Goal: Navigation & Orientation: Find specific page/section

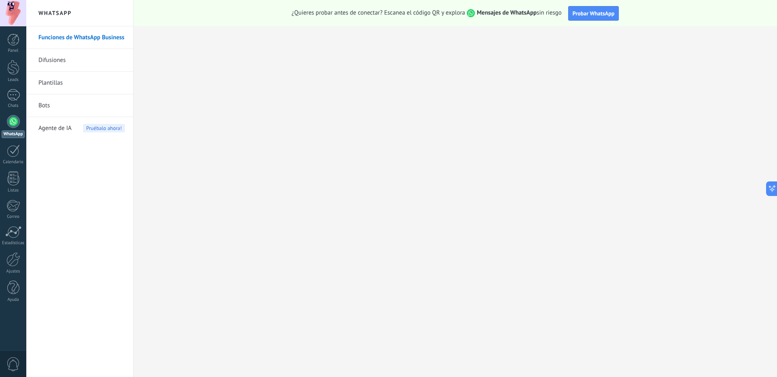
click at [51, 104] on link "Bots" at bounding box center [81, 105] width 87 height 23
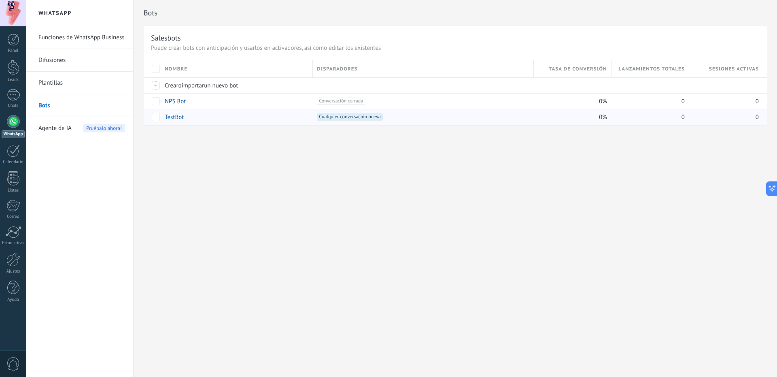
click at [174, 119] on link "TestBot" at bounding box center [174, 117] width 19 height 8
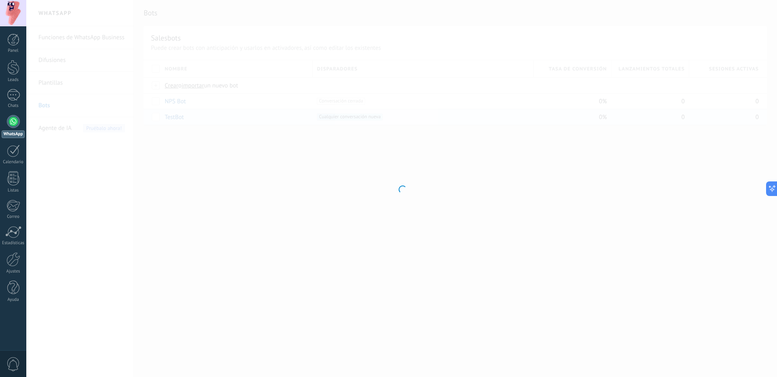
type input "*******"
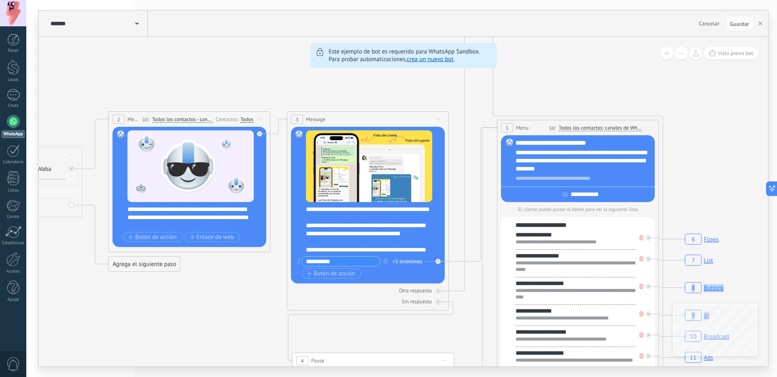
drag, startPoint x: 268, startPoint y: 295, endPoint x: 231, endPoint y: 293, distance: 36.5
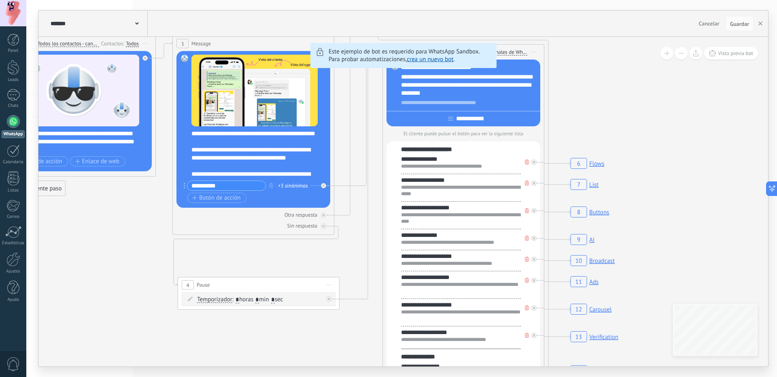
drag, startPoint x: 478, startPoint y: 273, endPoint x: 362, endPoint y: 196, distance: 138.9
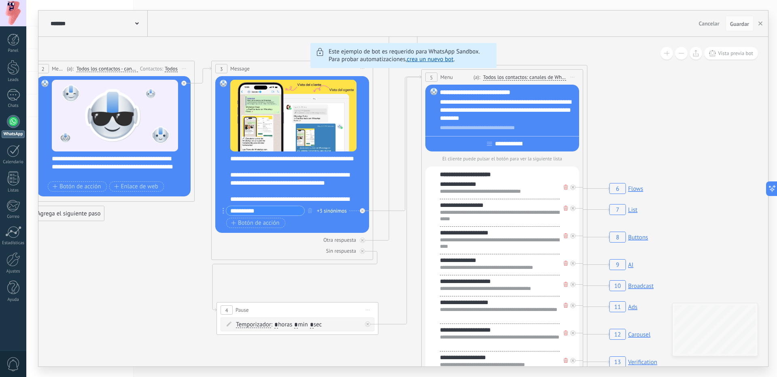
drag, startPoint x: 358, startPoint y: 233, endPoint x: 401, endPoint y: 262, distance: 51.4
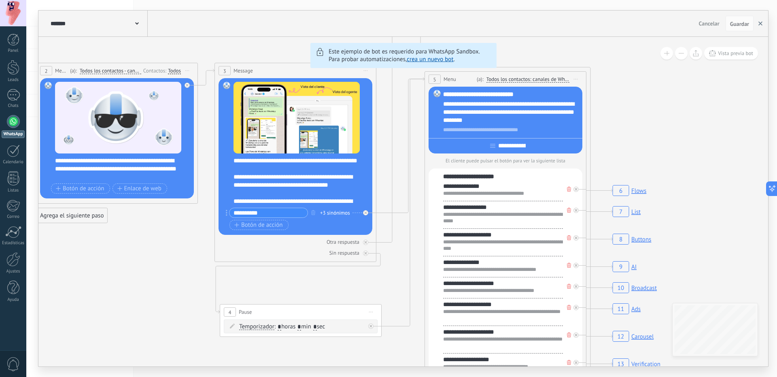
click at [758, 23] on button "button" at bounding box center [761, 23] width 12 height 15
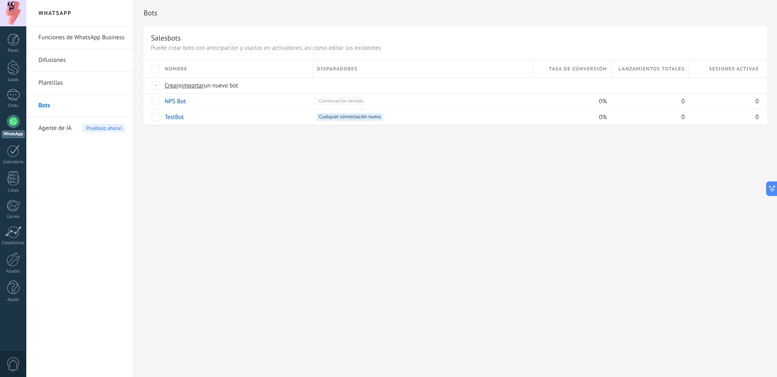
click at [51, 79] on link "Plantillas" at bounding box center [81, 83] width 87 height 23
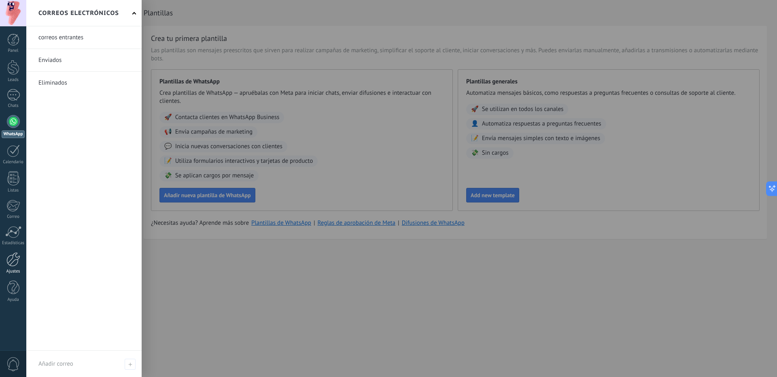
click at [9, 266] on div at bounding box center [13, 259] width 14 height 14
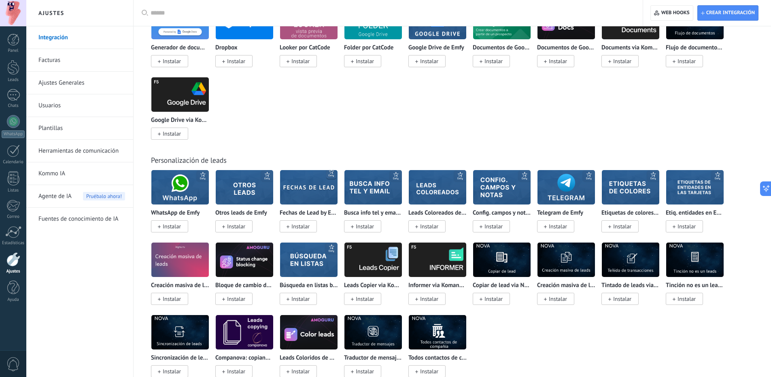
scroll to position [2013, 0]
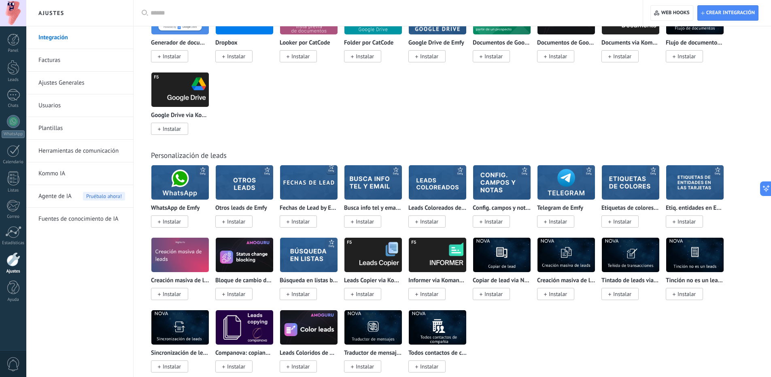
click at [52, 85] on link "Ajustes Generales" at bounding box center [81, 83] width 87 height 23
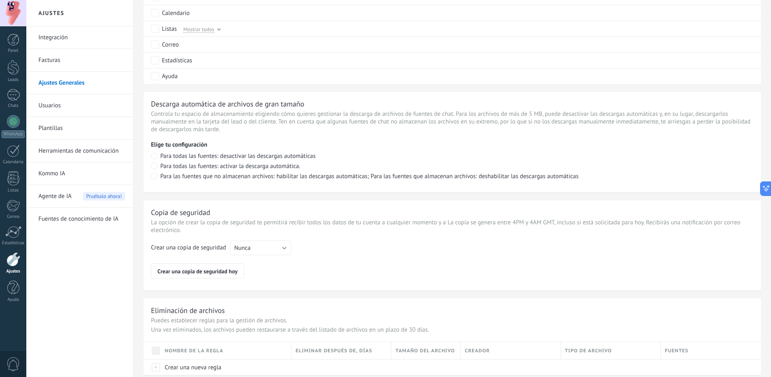
scroll to position [507, 0]
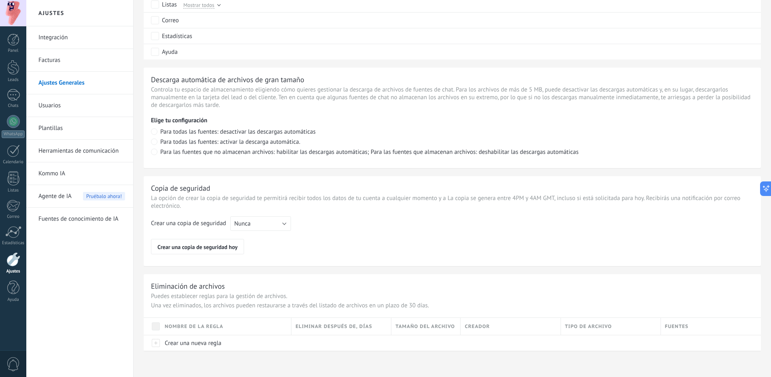
click at [48, 103] on link "Usuarios" at bounding box center [81, 105] width 87 height 23
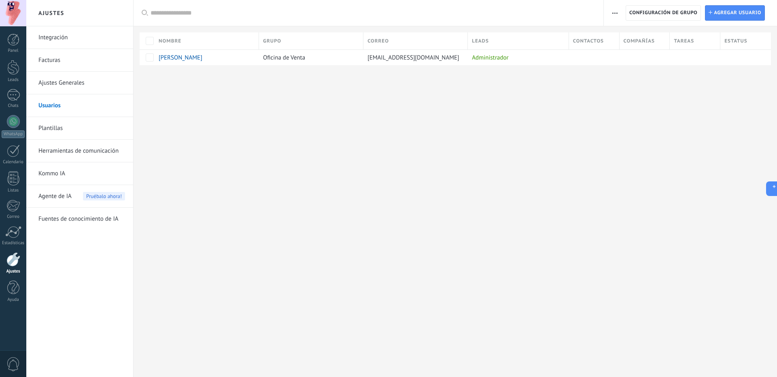
click at [44, 125] on link "Plantillas" at bounding box center [81, 128] width 87 height 23
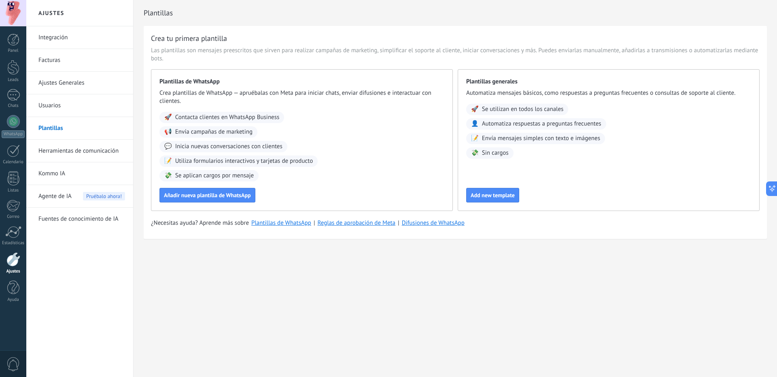
click at [53, 149] on link "Herramientas de comunicación" at bounding box center [81, 151] width 87 height 23
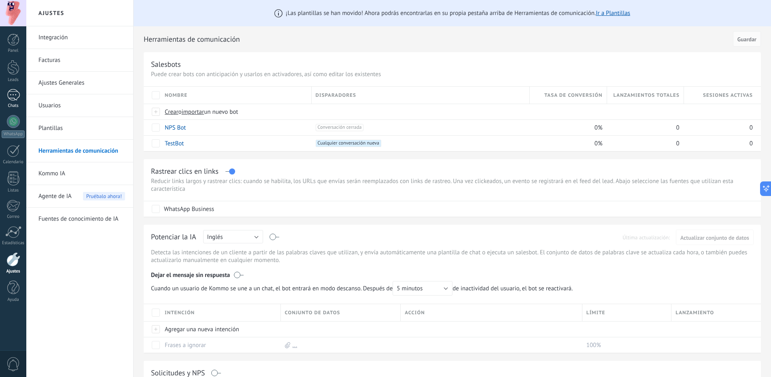
click at [10, 97] on div at bounding box center [13, 95] width 13 height 12
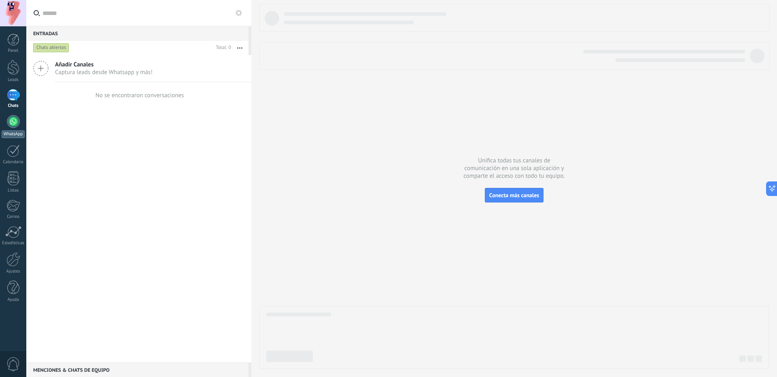
click at [16, 123] on div at bounding box center [13, 121] width 13 height 13
